Goal: Find specific page/section: Find specific page/section

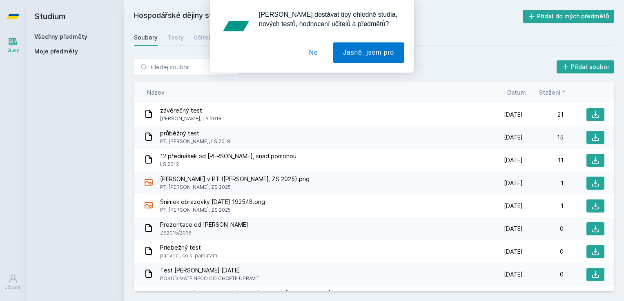
click at [180, 35] on div "[PERSON_NAME] dostávat tipy ohledně studia, nových testů, hodnocení učitelů a p…" at bounding box center [312, 36] width 624 height 73
click at [313, 50] on button "Ne" at bounding box center [313, 52] width 29 height 20
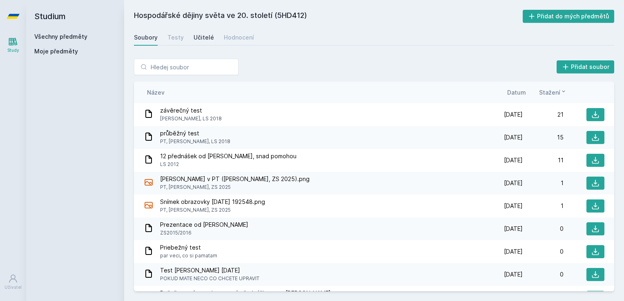
click at [197, 35] on div "Učitelé" at bounding box center [203, 37] width 20 height 8
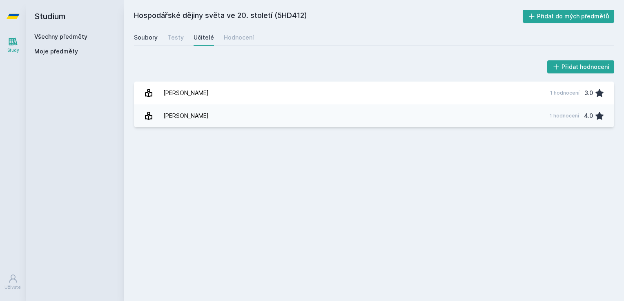
click at [151, 36] on div "Soubory" at bounding box center [146, 37] width 24 height 8
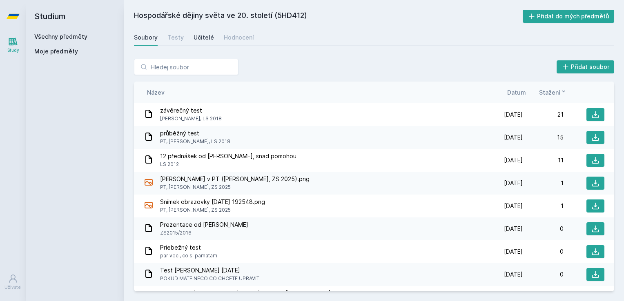
click at [199, 33] on link "Učitelé" at bounding box center [203, 37] width 20 height 16
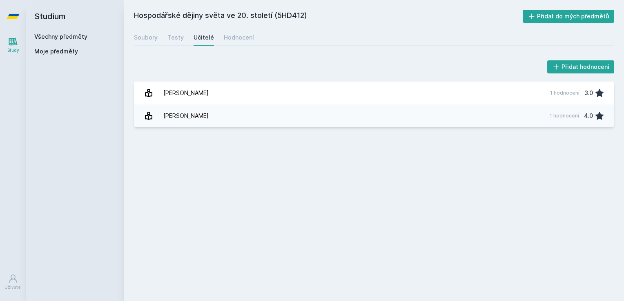
click at [65, 35] on link "Všechny předměty" at bounding box center [60, 36] width 53 height 7
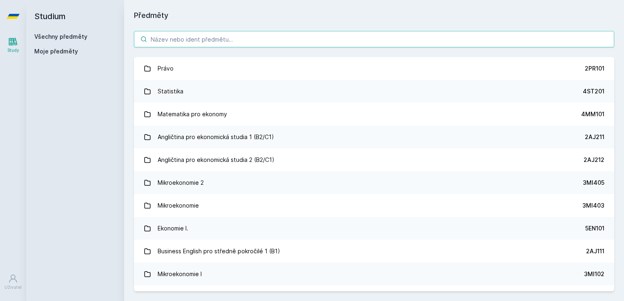
click at [170, 42] on input "search" at bounding box center [374, 39] width 480 height 16
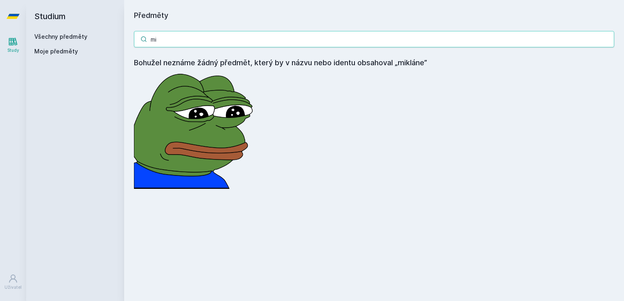
type input "m"
